Goal: Information Seeking & Learning: Learn about a topic

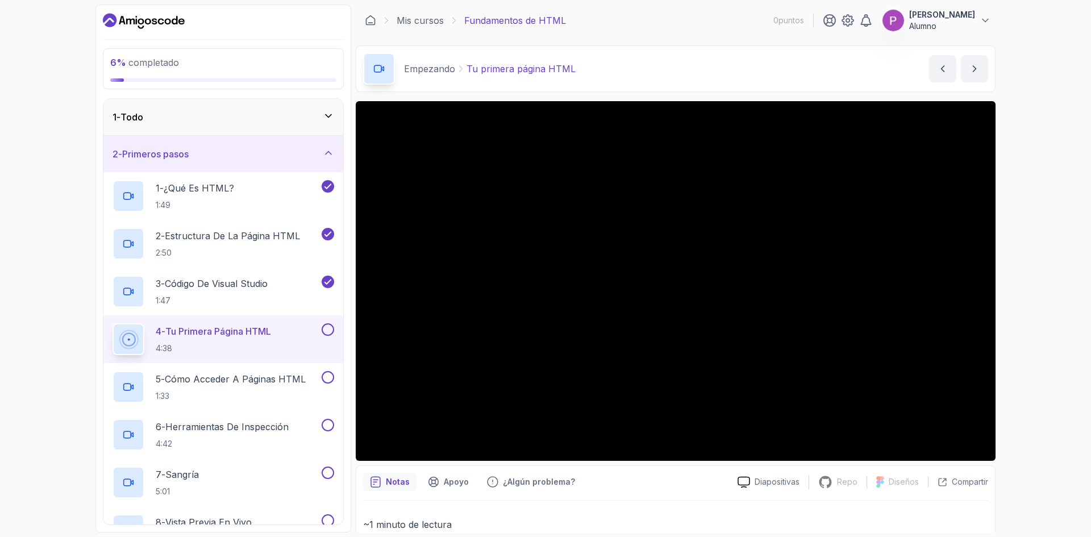
scroll to position [57, 0]
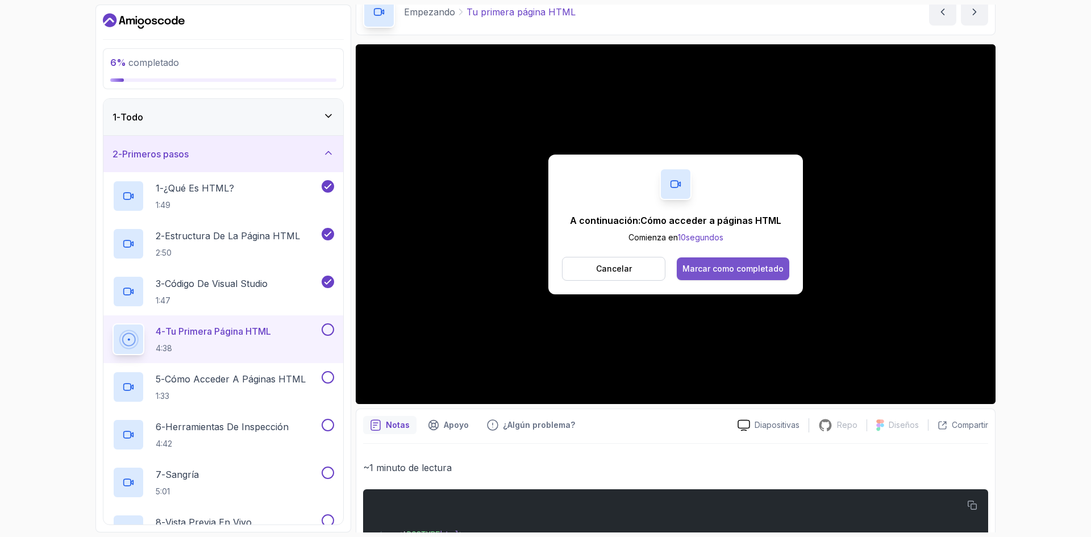
click at [750, 265] on font "Marcar como completado" at bounding box center [733, 269] width 101 height 10
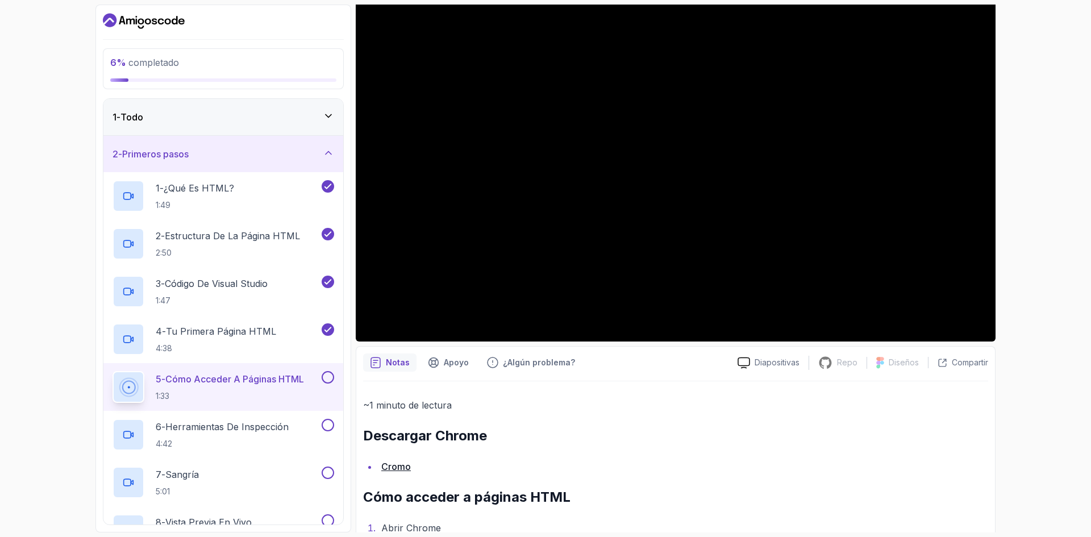
scroll to position [63, 0]
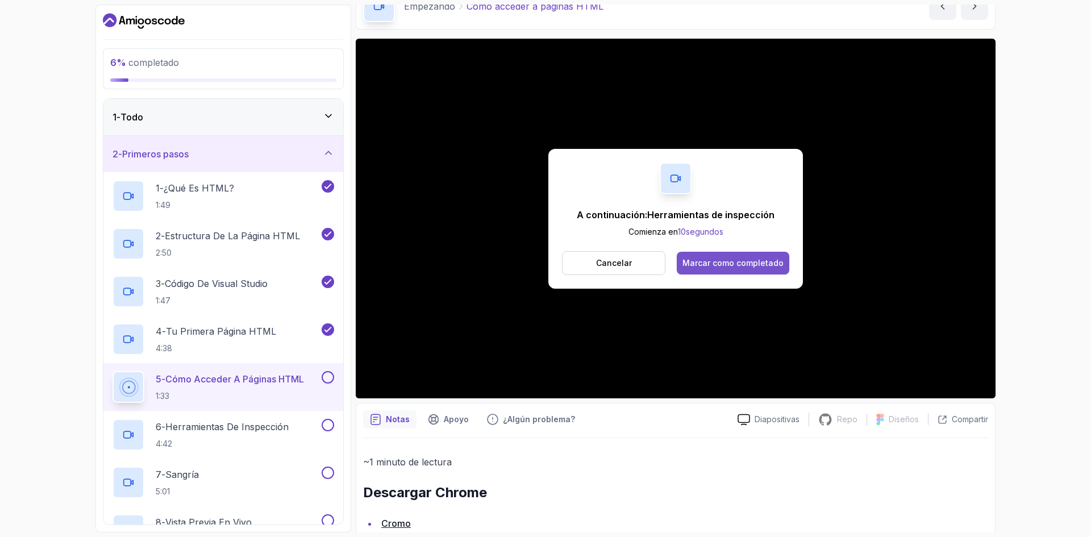
click at [737, 249] on div "A continuación: Herramientas de inspección Comienza en 10 segundos Cancelar Mar…" at bounding box center [676, 219] width 255 height 140
click at [737, 271] on button "Marcar como completado" at bounding box center [733, 263] width 113 height 23
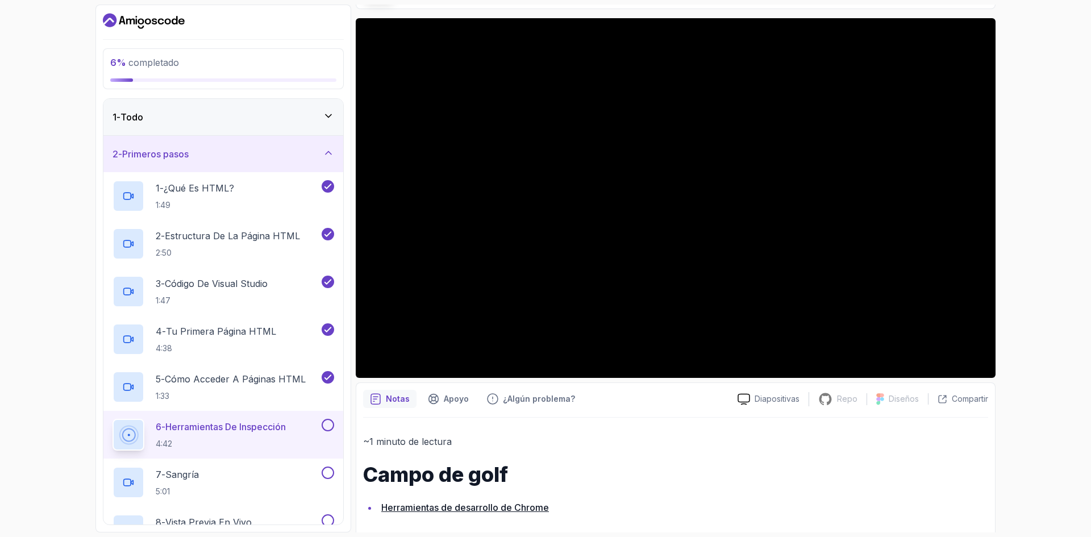
scroll to position [94, 0]
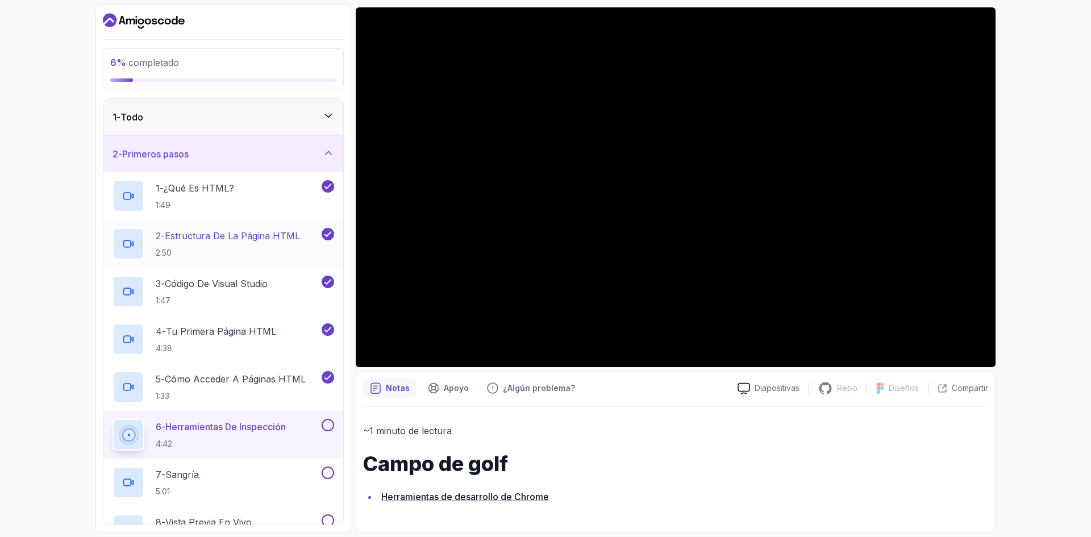
click at [264, 254] on p "2:50" at bounding box center [228, 252] width 144 height 11
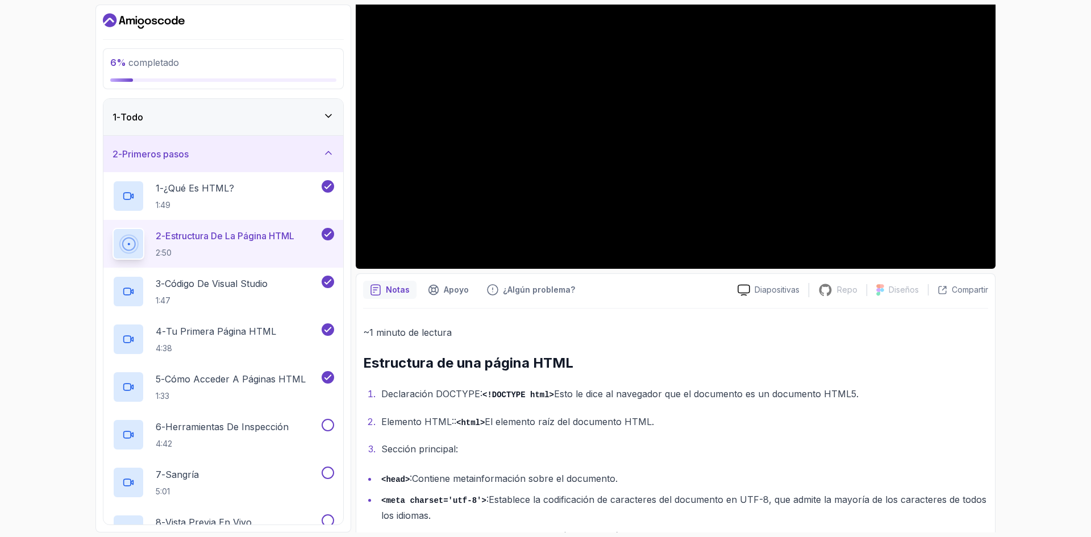
scroll to position [344, 0]
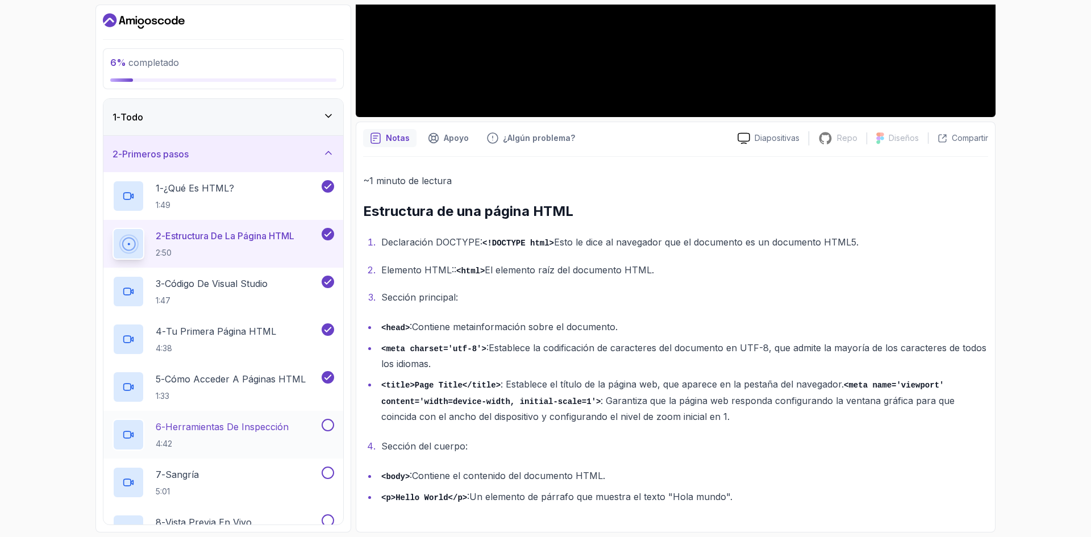
click at [222, 431] on font "Herramientas de inspección" at bounding box center [226, 426] width 123 height 11
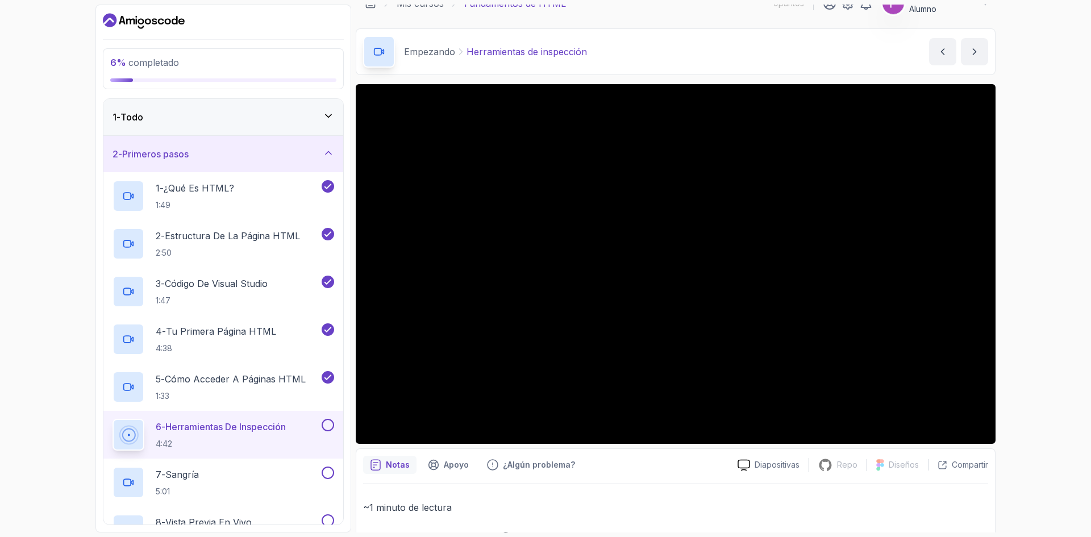
scroll to position [37, 0]
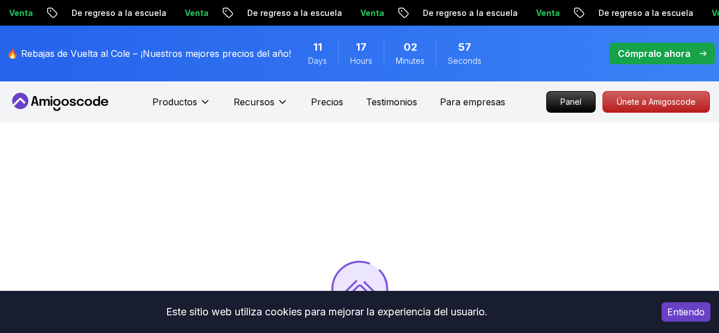
click at [677, 312] on font "Entiendo" at bounding box center [686, 311] width 38 height 11
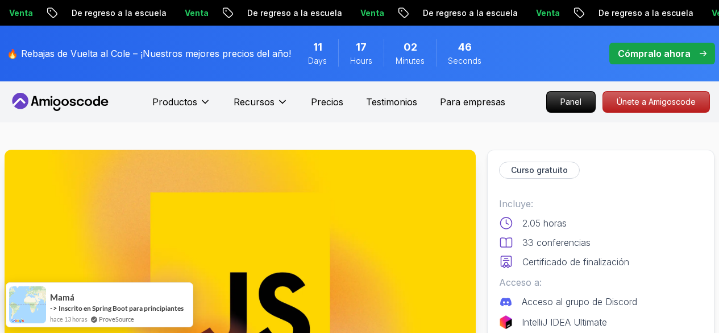
click at [52, 91] on nav "Productos Recursos Precios Testimonios Para empresas Panel Únete a Amigoscode" at bounding box center [359, 101] width 701 height 41
click at [51, 102] on icon at bounding box center [60, 102] width 102 height 18
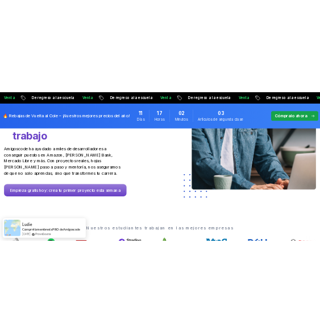
scroll to position [171, 0]
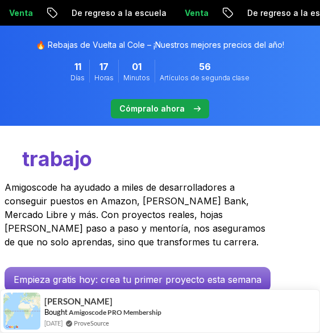
click at [61, 161] on font "trabajo" at bounding box center [57, 158] width 70 height 25
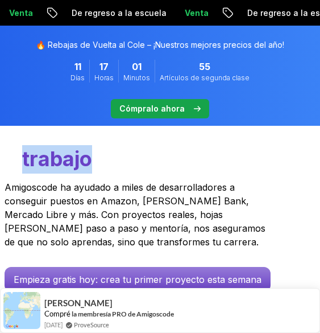
click at [61, 161] on font "trabajo" at bounding box center [57, 158] width 70 height 25
